Goal: Transaction & Acquisition: Purchase product/service

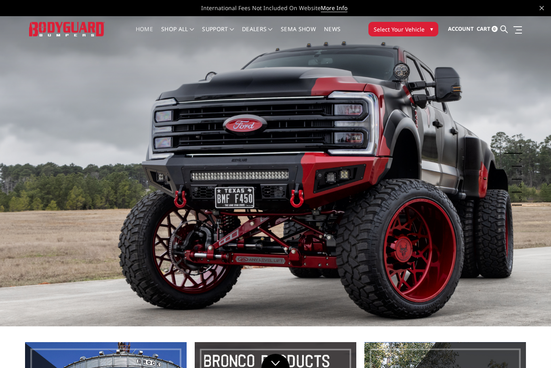
click at [407, 29] on span "Select Your Vehicle" at bounding box center [399, 29] width 51 height 8
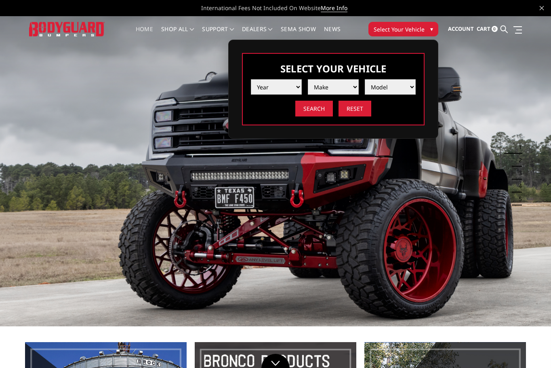
click at [281, 84] on select "Year [DATE] 2024 2023 2022 2021 2020 2019 2018 2017 2016 2015 2014 2013 2012 20…" at bounding box center [276, 86] width 51 height 15
select select "yr_2025"
click at [251, 79] on select "Year [DATE] 2024 2023 2022 2021 2020 2019 2018 2017 2016 2015 2014 2013 2012 20…" at bounding box center [276, 86] width 51 height 15
click at [313, 91] on span at bounding box center [333, 87] width 51 height 12
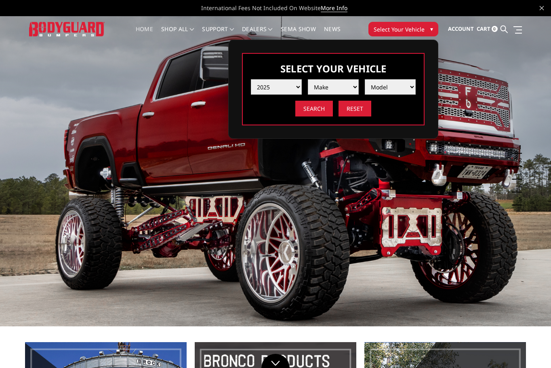
click at [335, 87] on select "Make Chevrolet Ford GMC Ram Toyota" at bounding box center [333, 86] width 51 height 15
select select "mk_ram"
click at [308, 79] on select "Make Chevrolet Ford GMC Ram Toyota" at bounding box center [333, 86] width 51 height 15
click at [391, 84] on select "Model 1500 6-Lug 1500 Rebel 2500 / 3500 4500 / 5500 RHO" at bounding box center [390, 86] width 51 height 15
select select "md_2500-3500"
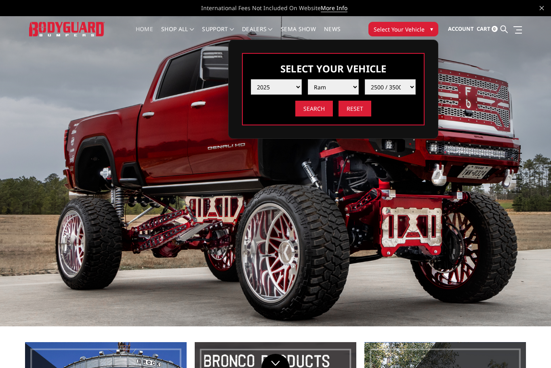
click at [365, 79] on select "Model 1500 6-Lug 1500 Rebel 2500 / 3500 4500 / 5500 RHO" at bounding box center [390, 86] width 51 height 15
click at [321, 113] on input "Search" at bounding box center [314, 109] width 38 height 16
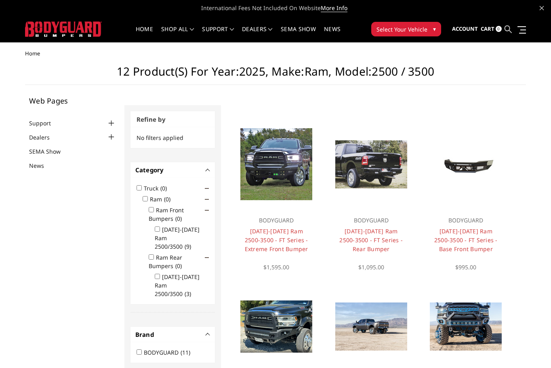
click at [506, 31] on icon at bounding box center [508, 28] width 7 height 7
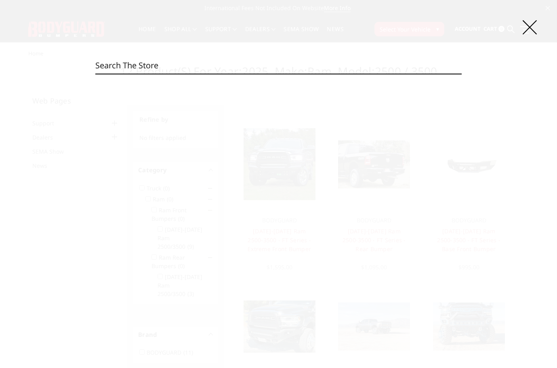
click at [231, 64] on input "Search" at bounding box center [278, 65] width 367 height 16
paste input "CER19BYBMH"
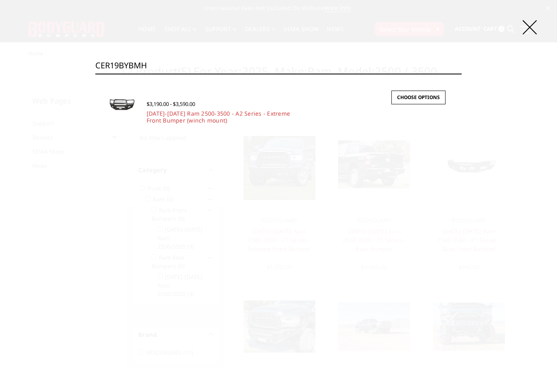
type input "CER19BYBMH"
click at [156, 103] on span "$3,190.00 - $3,590.00" at bounding box center [171, 103] width 49 height 7
click at [164, 120] on link "2019-2025 Ram 2500-3500 - A2 Series - Extreme Front Bumper (winch mount)" at bounding box center [218, 117] width 143 height 15
